Goal: Task Accomplishment & Management: Use online tool/utility

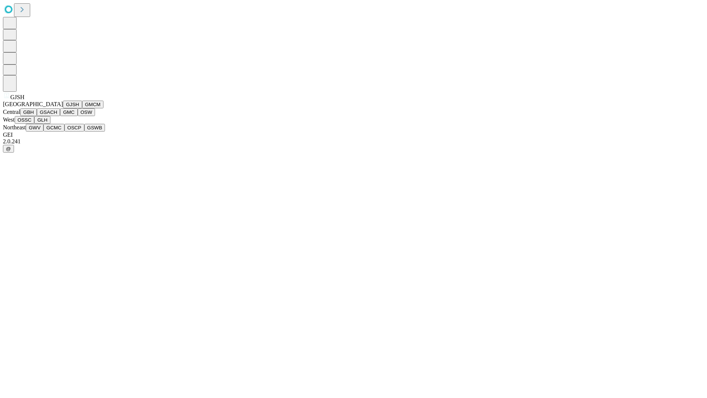
click at [63, 108] on button "GJSH" at bounding box center [72, 105] width 19 height 8
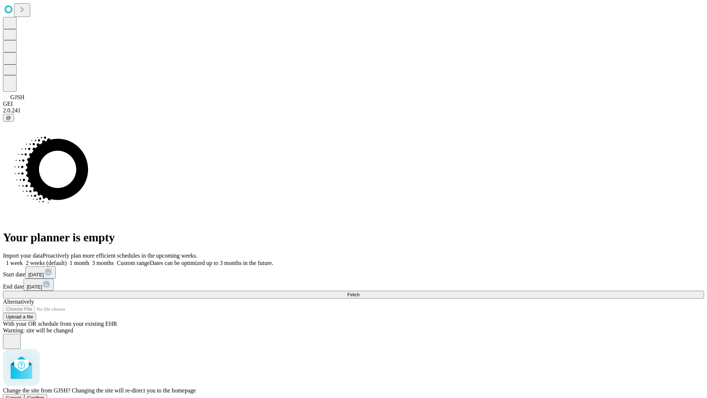
click at [45, 395] on span "Confirm" at bounding box center [35, 398] width 17 height 6
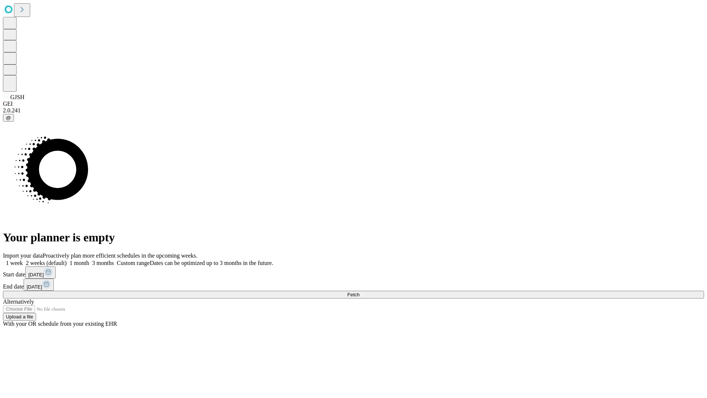
click at [23, 260] on label "1 week" at bounding box center [13, 263] width 20 height 6
click at [359, 292] on span "Fetch" at bounding box center [353, 295] width 12 height 6
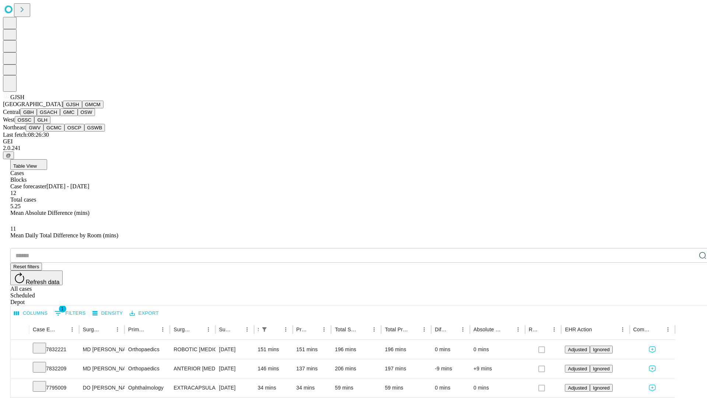
click at [82, 108] on button "GMCM" at bounding box center [92, 105] width 21 height 8
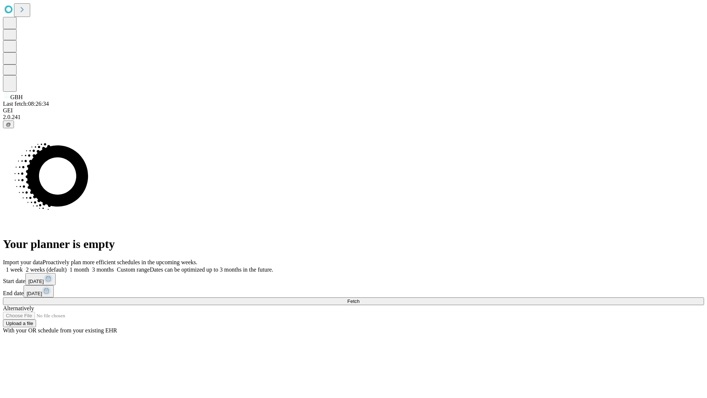
click at [23, 266] on label "1 week" at bounding box center [13, 269] width 20 height 6
click at [359, 298] on span "Fetch" at bounding box center [353, 301] width 12 height 6
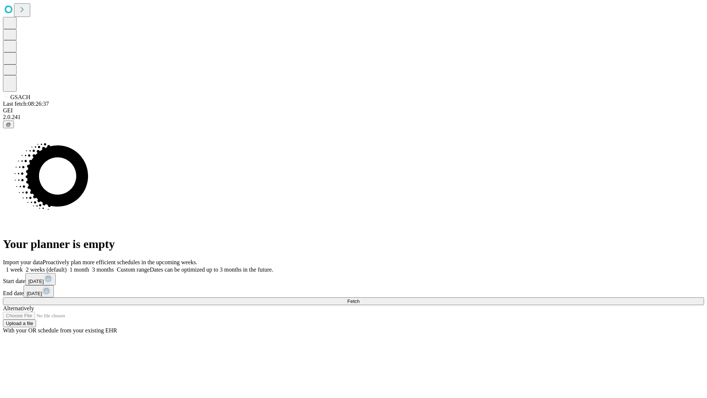
click at [23, 266] on label "1 week" at bounding box center [13, 269] width 20 height 6
click at [359, 298] on span "Fetch" at bounding box center [353, 301] width 12 height 6
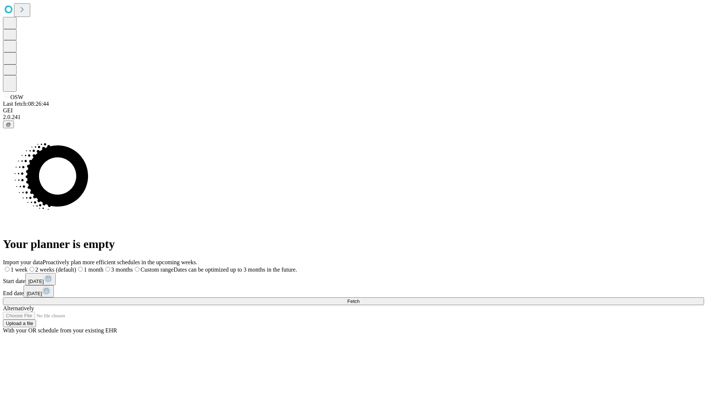
click at [28, 266] on label "1 week" at bounding box center [15, 269] width 25 height 6
click at [359, 298] on span "Fetch" at bounding box center [353, 301] width 12 height 6
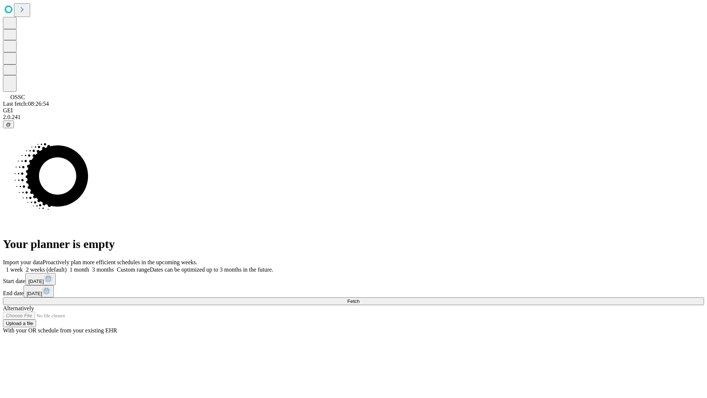
click at [23, 266] on label "1 week" at bounding box center [13, 269] width 20 height 6
click at [359, 298] on span "Fetch" at bounding box center [353, 301] width 12 height 6
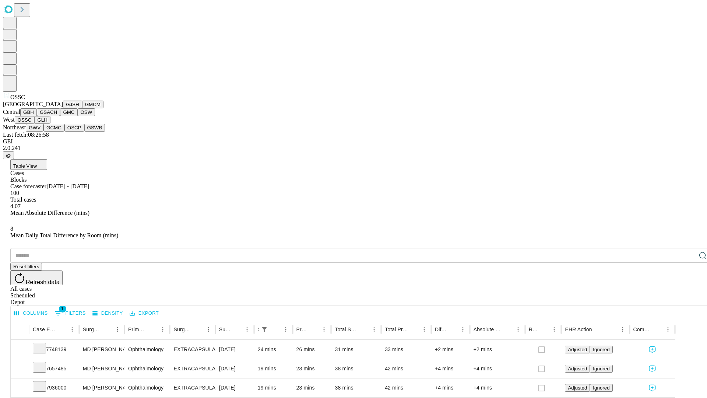
click at [50, 124] on button "GLH" at bounding box center [42, 120] width 16 height 8
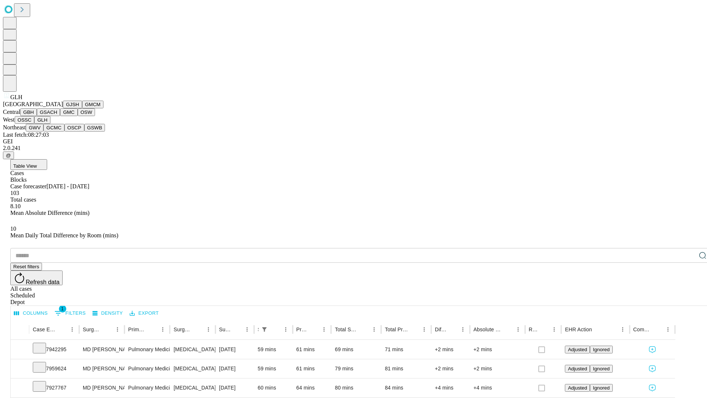
click at [43, 131] on button "GWV" at bounding box center [35, 128] width 18 height 8
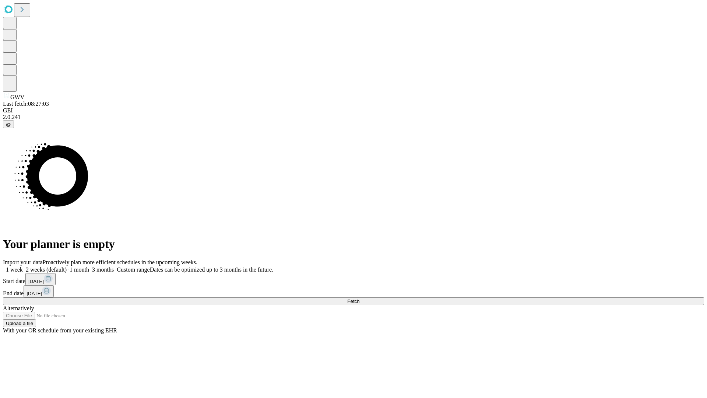
click at [23, 266] on label "1 week" at bounding box center [13, 269] width 20 height 6
click at [359, 298] on span "Fetch" at bounding box center [353, 301] width 12 height 6
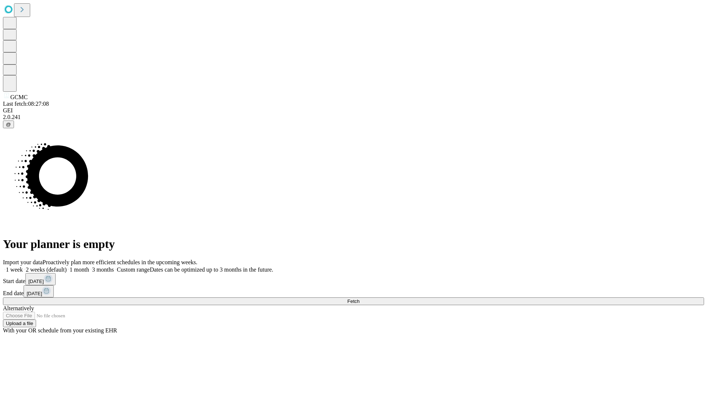
click at [359, 298] on span "Fetch" at bounding box center [353, 301] width 12 height 6
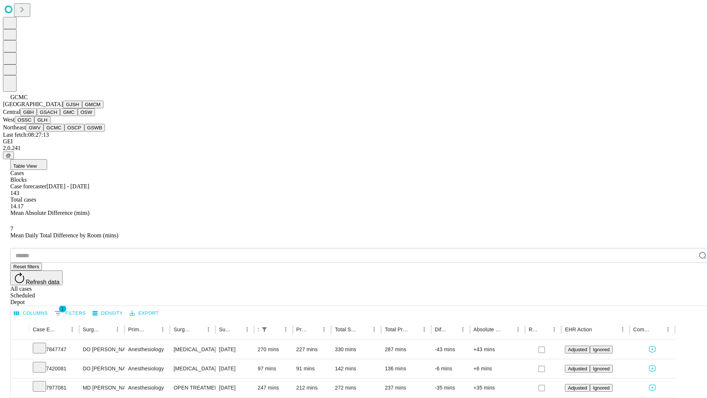
click at [64, 131] on button "OSCP" at bounding box center [74, 128] width 20 height 8
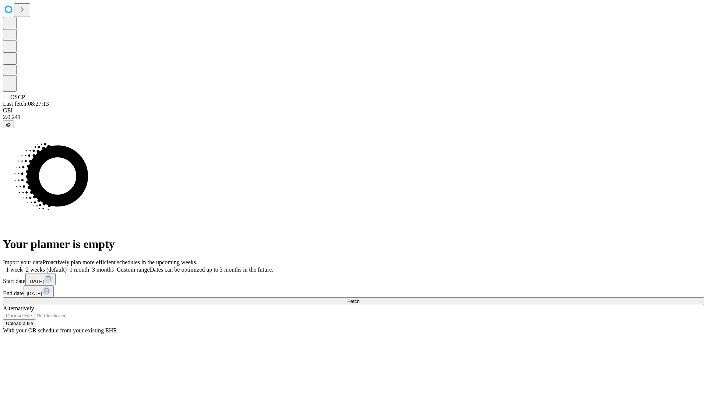
click at [23, 266] on label "1 week" at bounding box center [13, 269] width 20 height 6
click at [359, 298] on span "Fetch" at bounding box center [353, 301] width 12 height 6
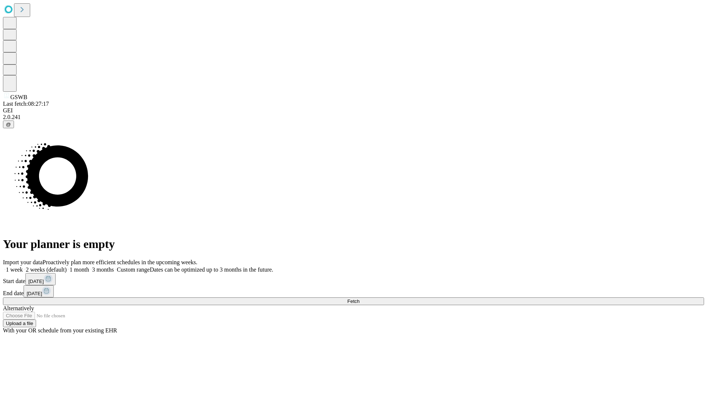
click at [359, 298] on span "Fetch" at bounding box center [353, 301] width 12 height 6
